Goal: Task Accomplishment & Management: Manage account settings

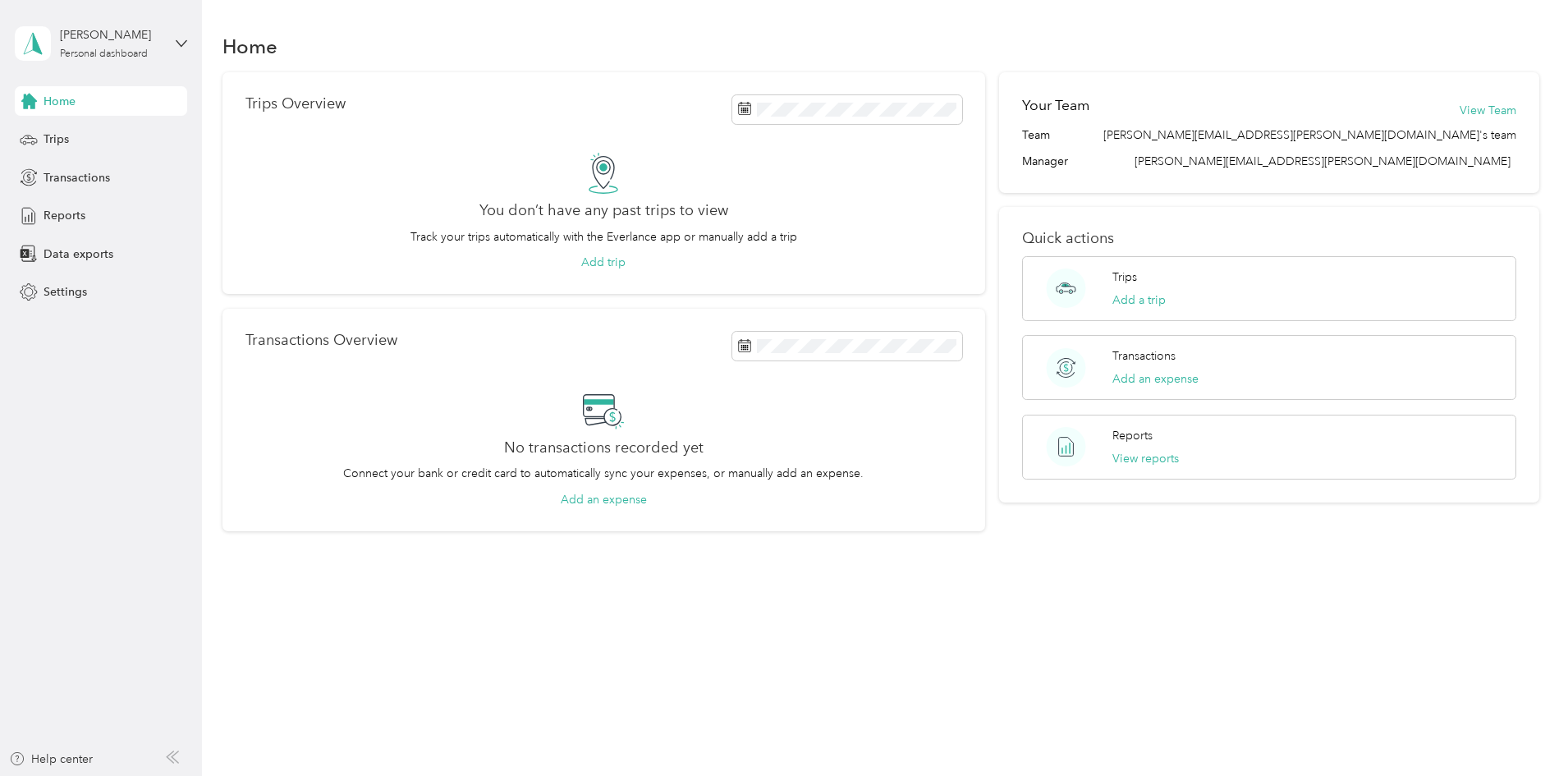
click at [178, 51] on div "[PERSON_NAME] Personal dashboard" at bounding box center [101, 43] width 172 height 57
click at [1118, 454] on button "View reports" at bounding box center [1146, 458] width 67 height 17
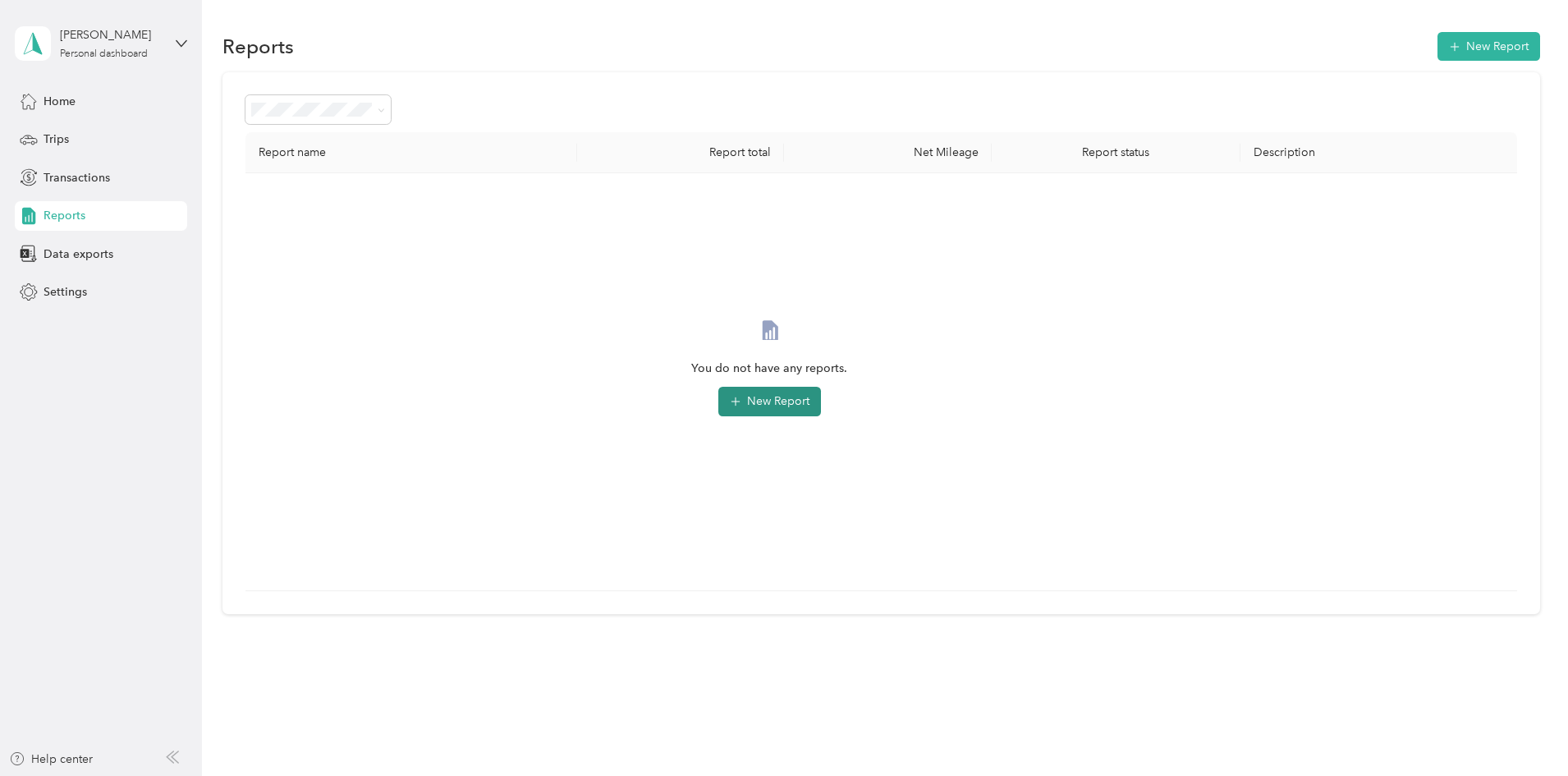
click at [821, 388] on button "New Report" at bounding box center [769, 401] width 102 height 30
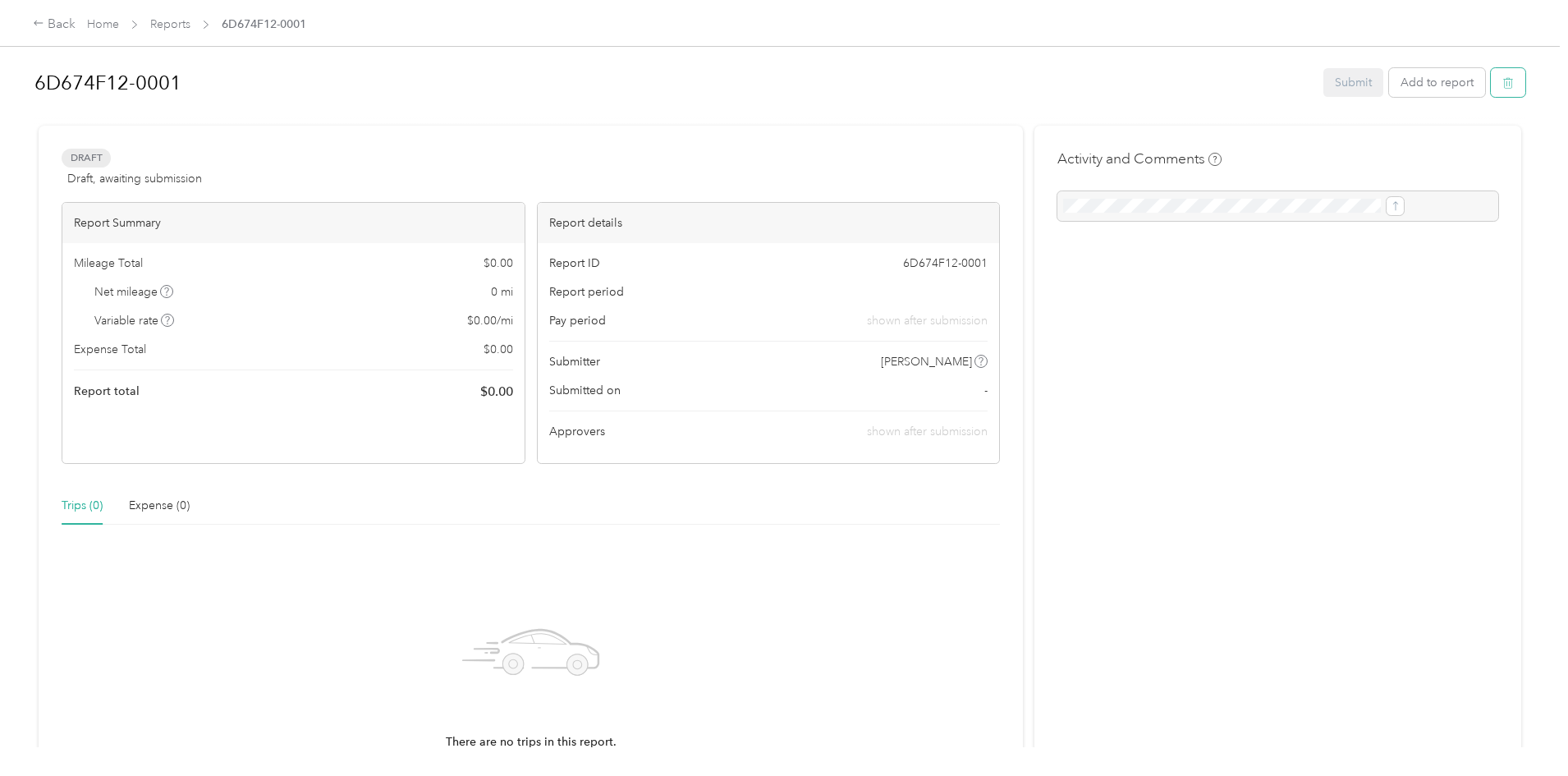
click at [1502, 78] on icon "button" at bounding box center [1508, 83] width 12 height 12
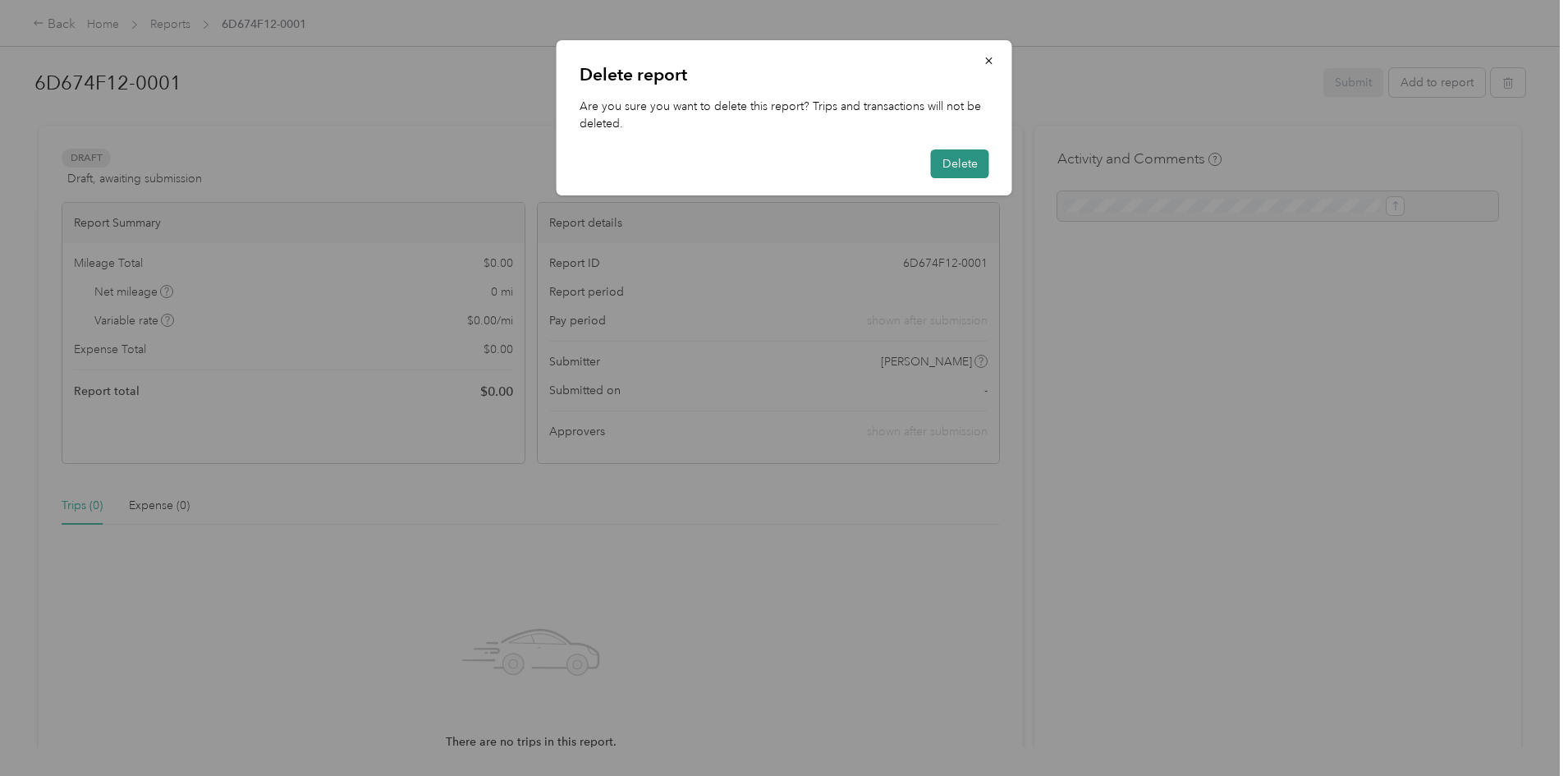
click at [986, 160] on button "Delete" at bounding box center [960, 164] width 58 height 29
